Goal: Complete application form: Complete application form

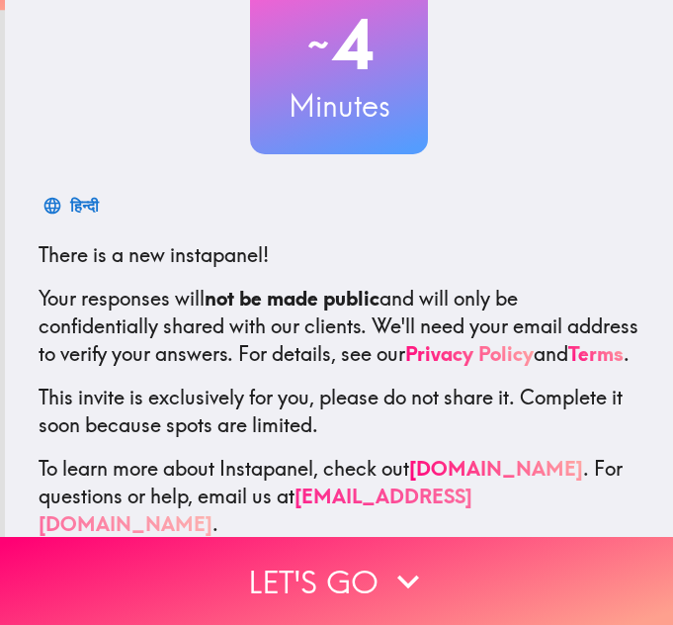
scroll to position [198, 0]
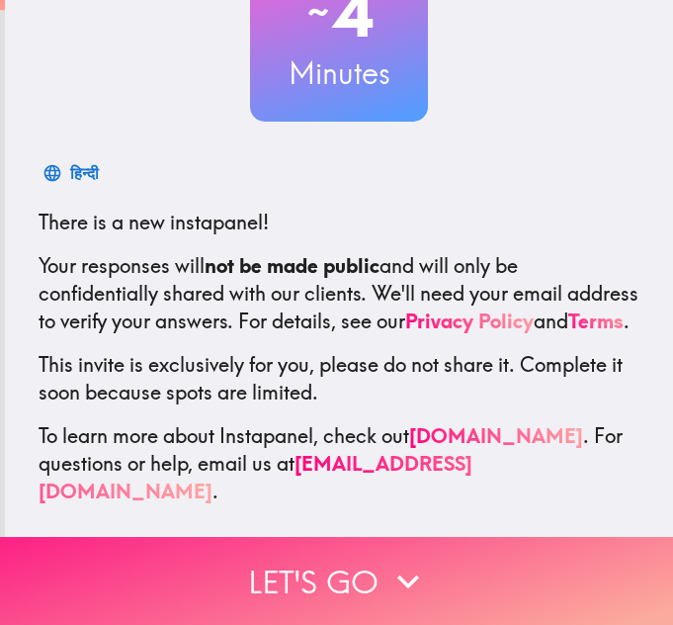
click at [308, 568] on button "Let's go" at bounding box center [336, 581] width 673 height 88
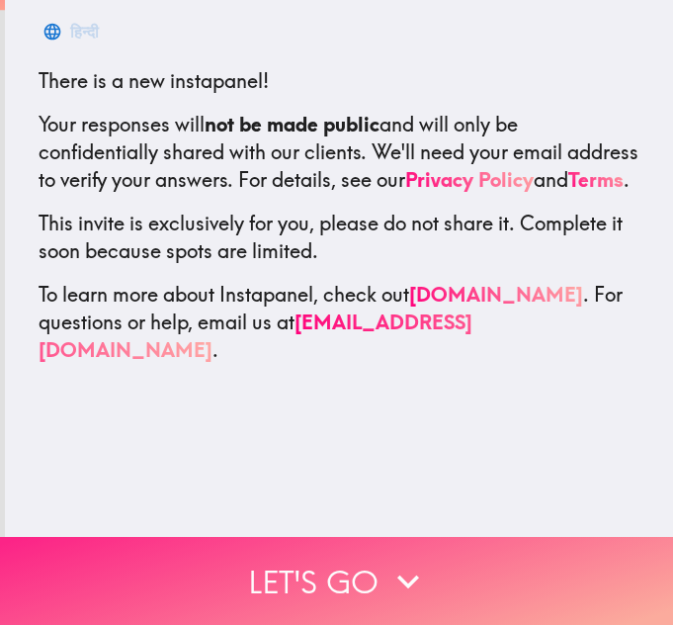
scroll to position [0, 0]
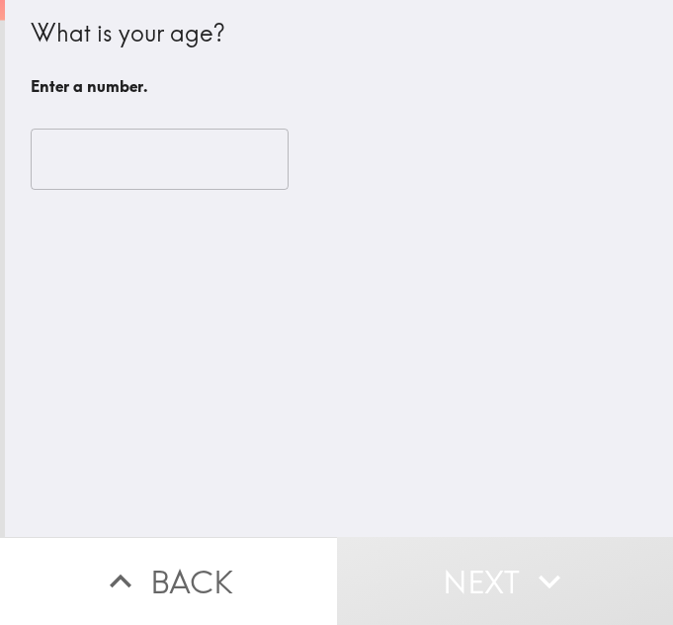
click at [150, 181] on input "number" at bounding box center [160, 159] width 258 height 61
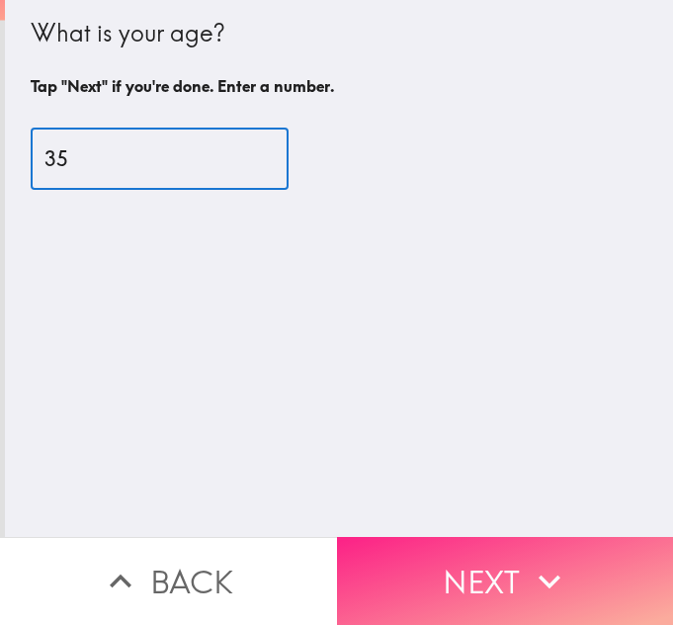
type input "35"
click at [463, 561] on button "Next" at bounding box center [505, 581] width 337 height 88
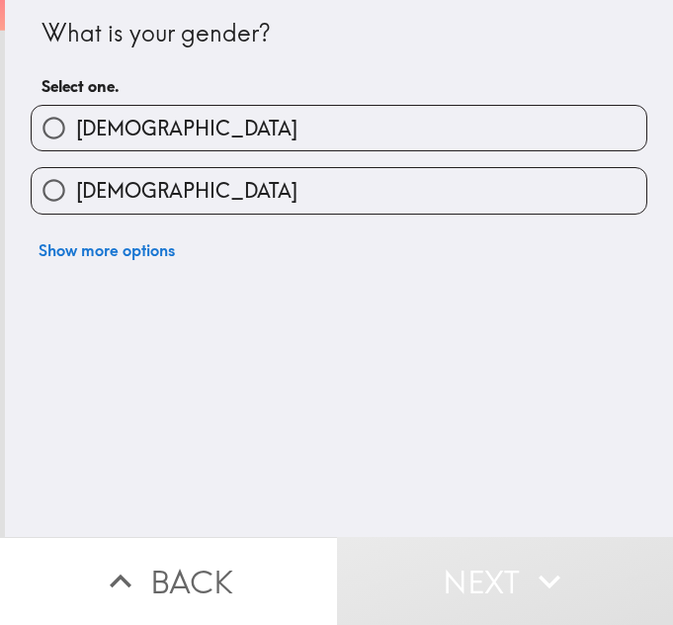
click at [104, 143] on label "[DEMOGRAPHIC_DATA]" at bounding box center [339, 128] width 615 height 44
click at [76, 143] on input "[DEMOGRAPHIC_DATA]" at bounding box center [54, 128] width 44 height 44
radio input "true"
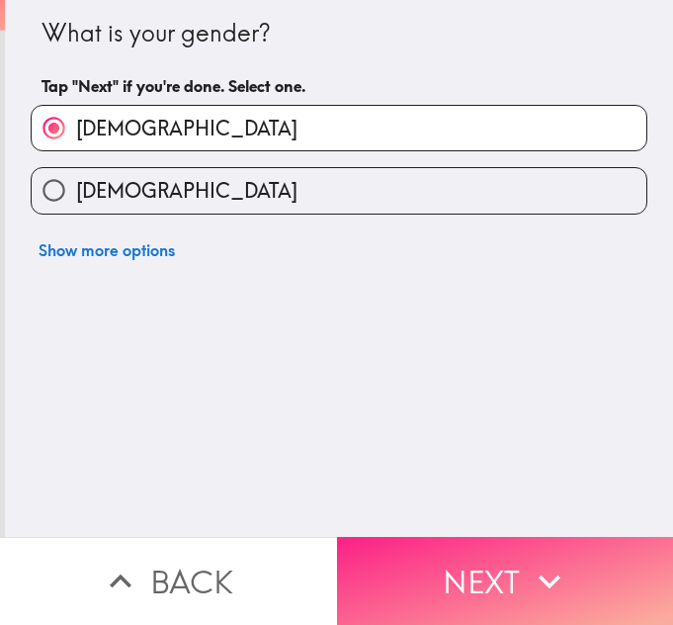
click at [411, 569] on button "Next" at bounding box center [505, 581] width 337 height 88
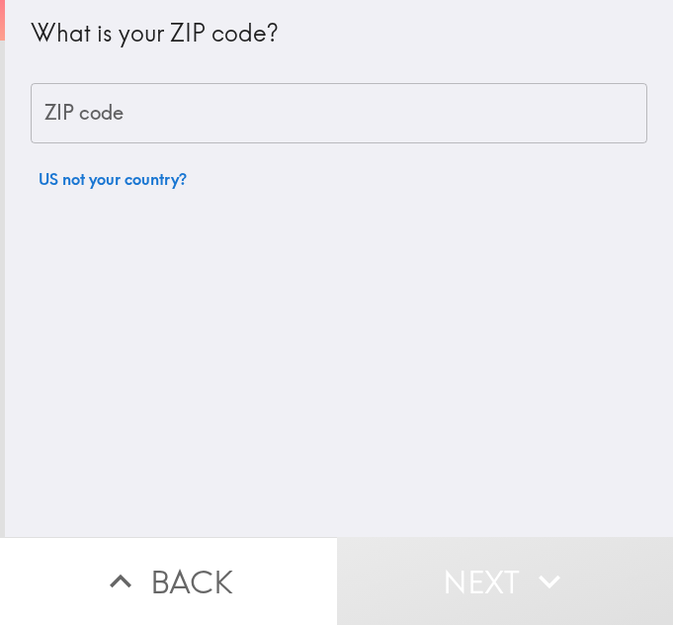
click at [248, 120] on input "ZIP code" at bounding box center [339, 113] width 617 height 61
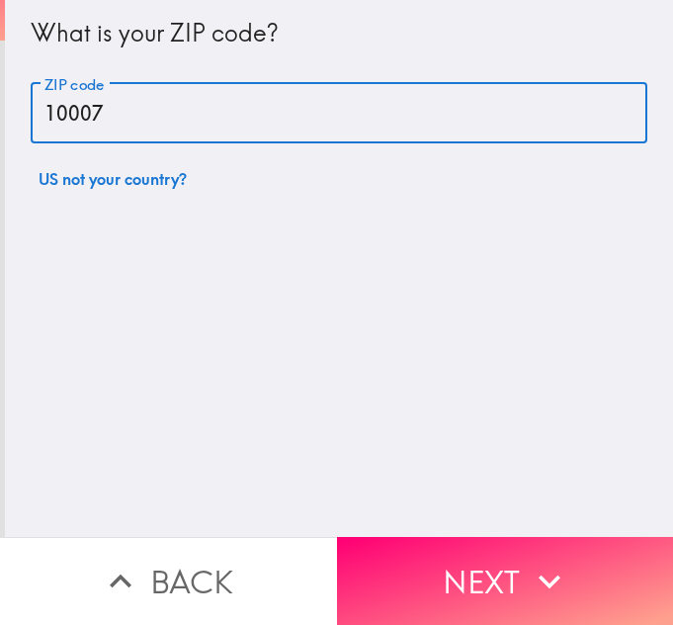
type input "10007"
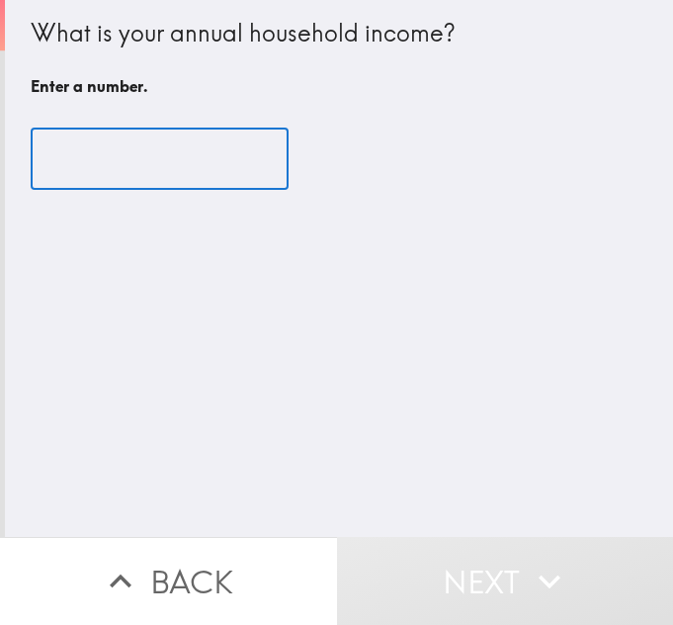
click at [180, 157] on input "number" at bounding box center [160, 159] width 258 height 61
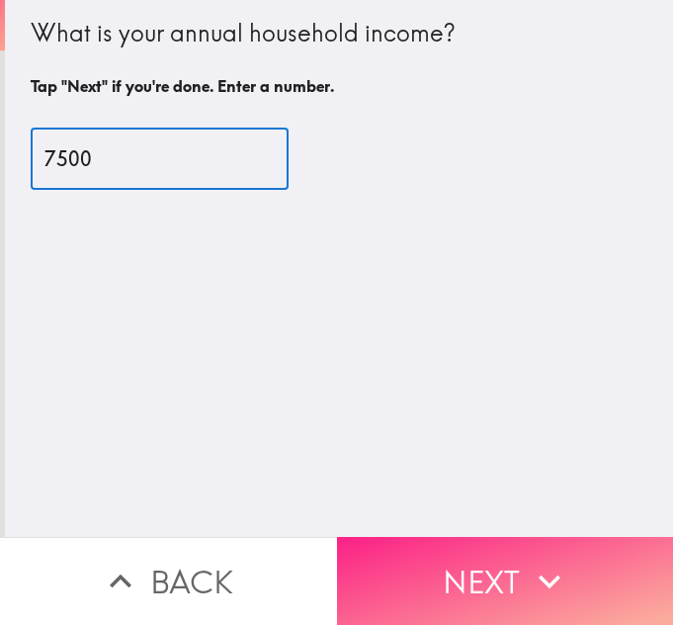
type input "7500"
click at [483, 553] on button "Next" at bounding box center [505, 581] width 337 height 88
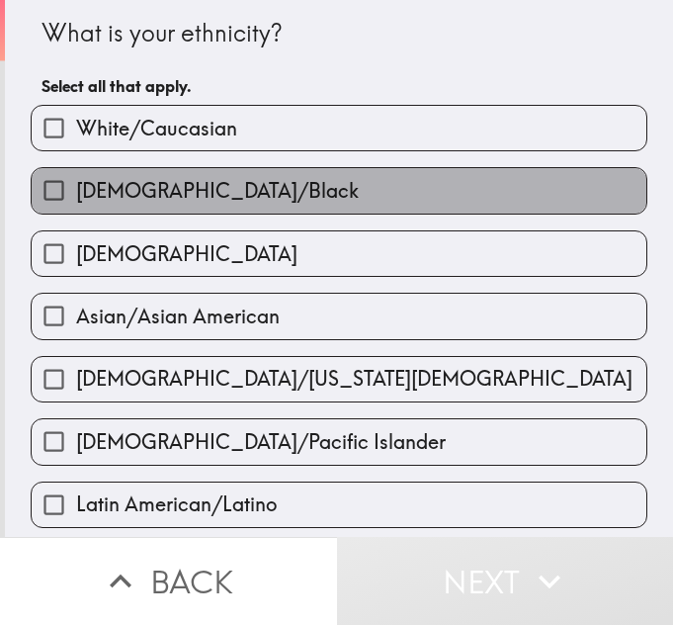
click at [159, 192] on span "[DEMOGRAPHIC_DATA]/Black" at bounding box center [217, 191] width 283 height 28
click at [76, 192] on input "[DEMOGRAPHIC_DATA]/Black" at bounding box center [54, 190] width 44 height 44
checkbox input "true"
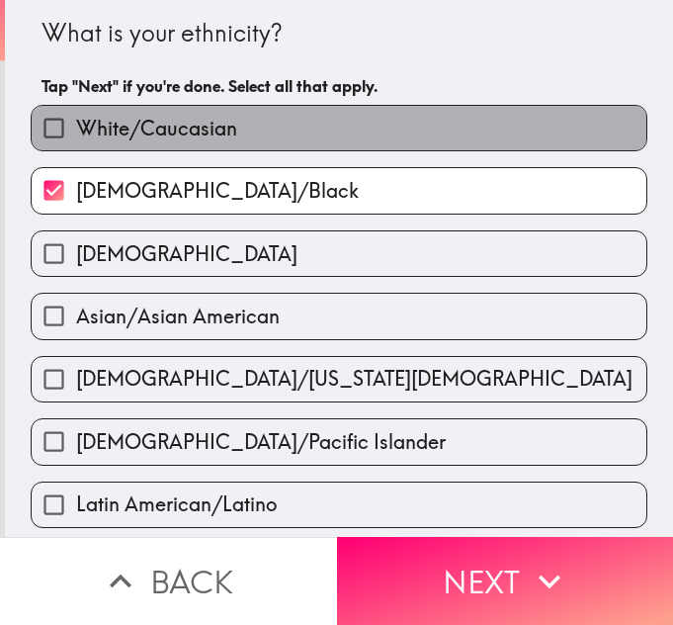
click at [174, 119] on span "White/Caucasian" at bounding box center [156, 129] width 161 height 28
click at [76, 119] on input "White/Caucasian" at bounding box center [54, 128] width 44 height 44
checkbox input "true"
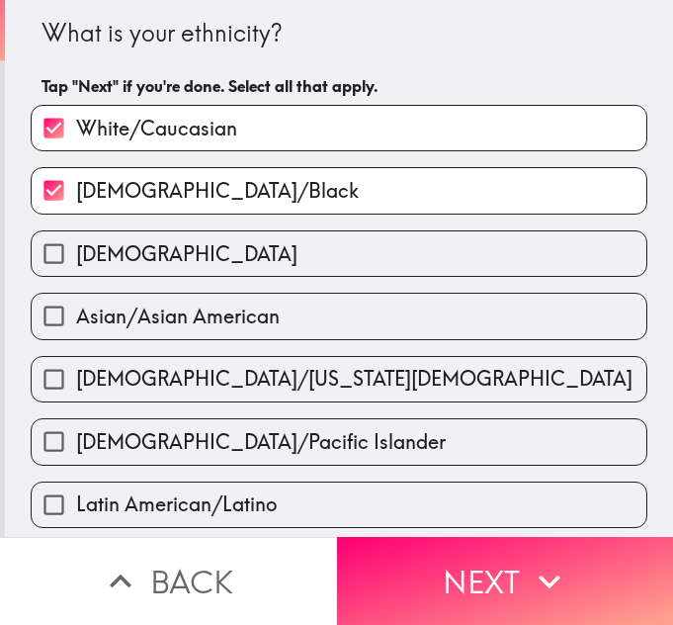
click at [201, 194] on span "[DEMOGRAPHIC_DATA]/Black" at bounding box center [217, 191] width 283 height 28
click at [76, 194] on input "[DEMOGRAPHIC_DATA]/Black" at bounding box center [54, 190] width 44 height 44
checkbox input "false"
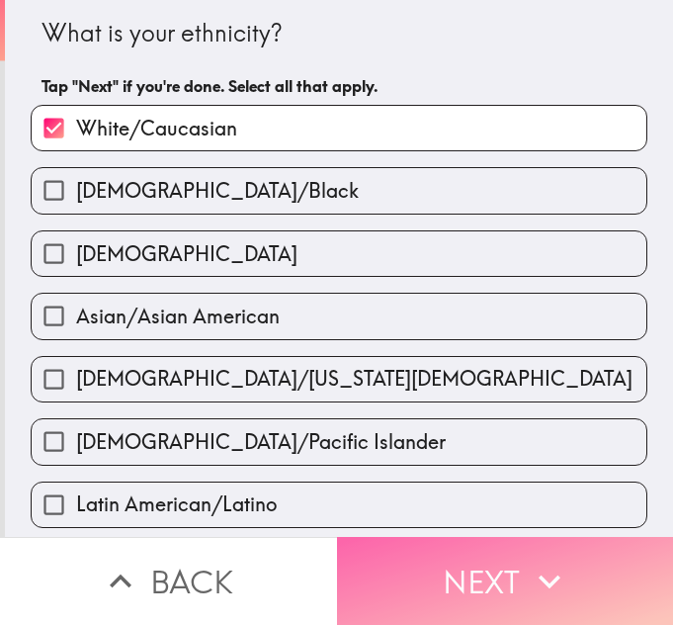
click at [430, 561] on button "Next" at bounding box center [505, 581] width 337 height 88
